Goal: Information Seeking & Learning: Learn about a topic

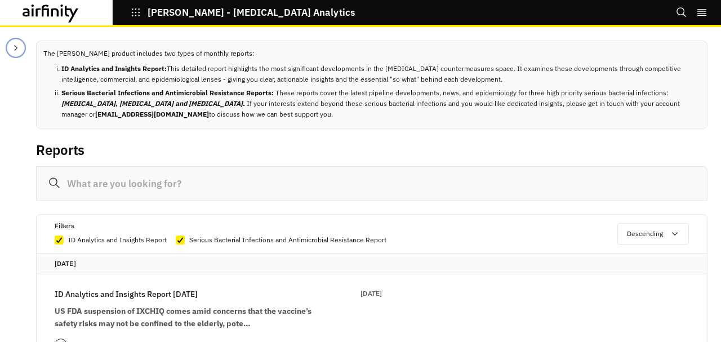
click at [16, 48] on icon "Close Sidebar" at bounding box center [15, 48] width 3 height 6
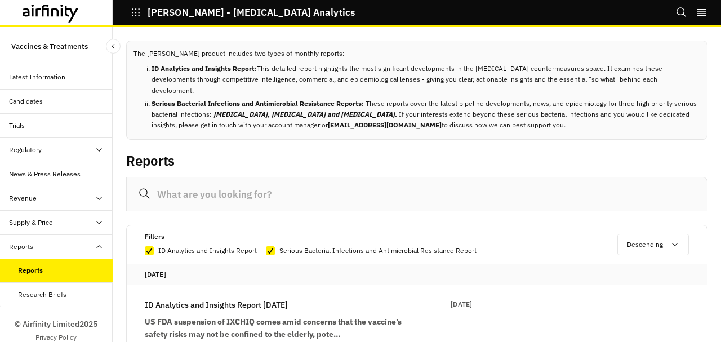
click at [47, 267] on div "Reports" at bounding box center [65, 270] width 95 height 10
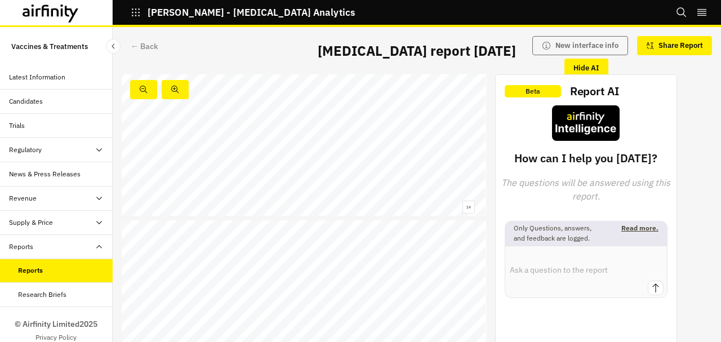
scroll to position [2893, 0]
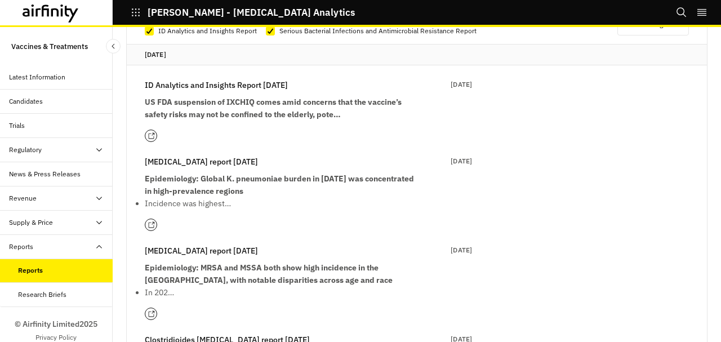
scroll to position [225, 0]
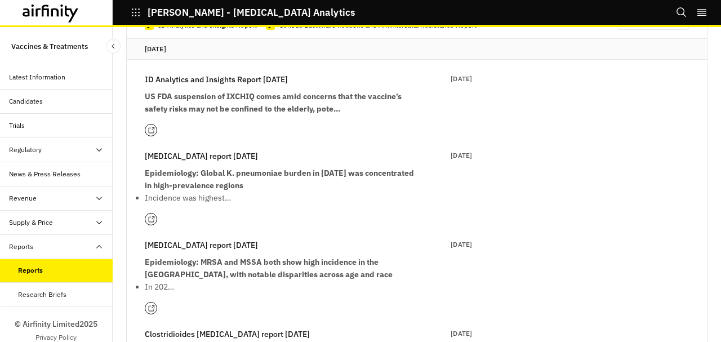
click at [151, 305] on icon at bounding box center [151, 308] width 7 height 7
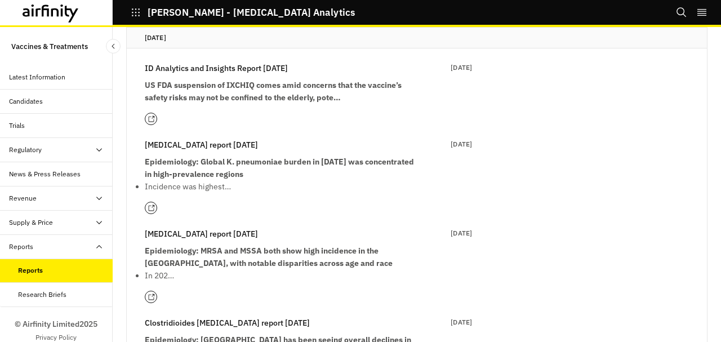
scroll to position [338, 0]
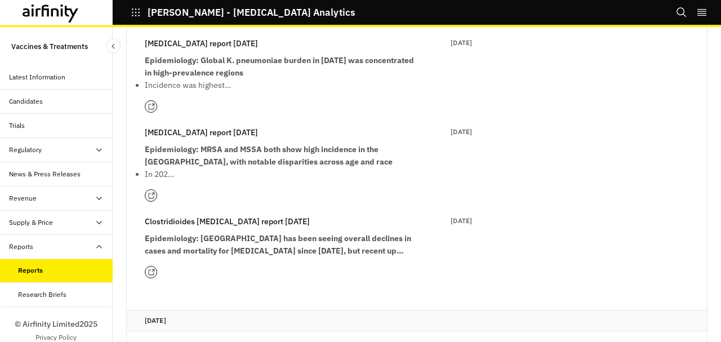
click at [148, 272] on icon at bounding box center [151, 272] width 6 height 6
